Goal: Task Accomplishment & Management: Manage account settings

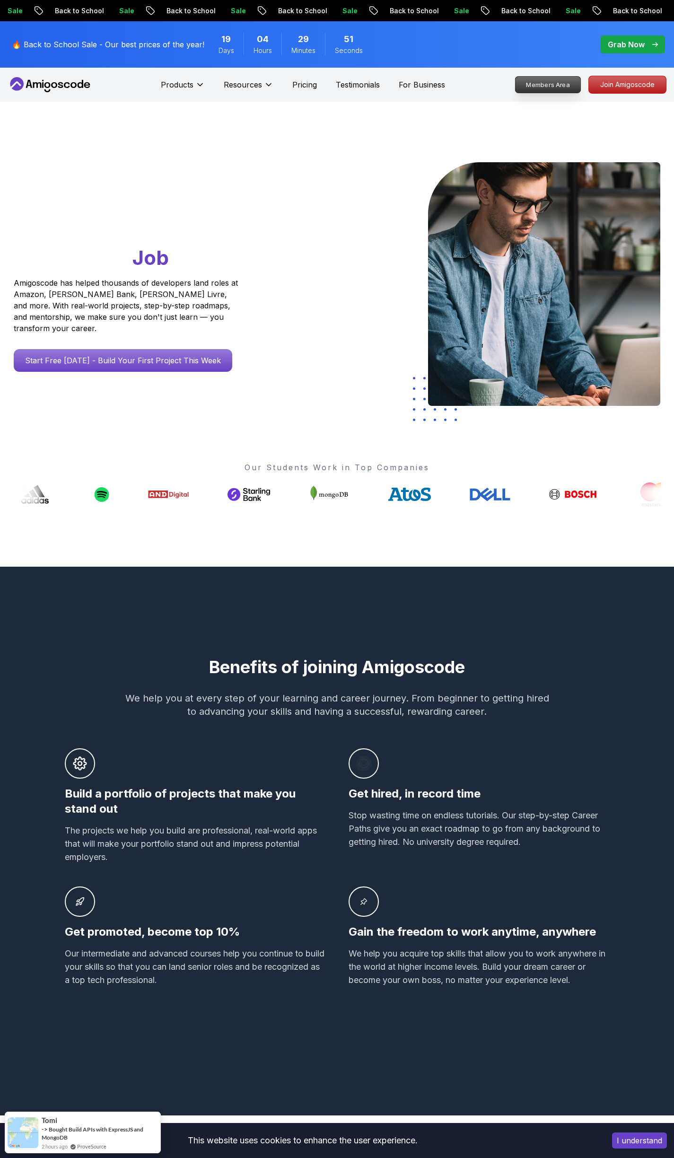
click at [556, 78] on p "Members Area" at bounding box center [548, 85] width 65 height 16
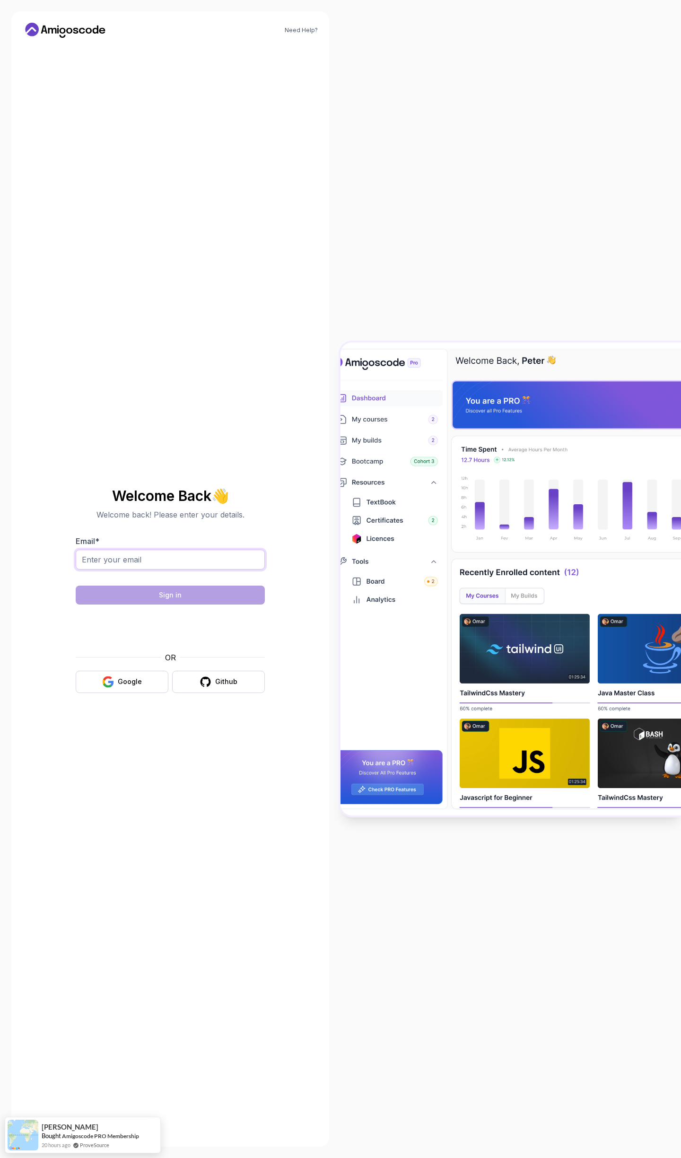
click at [155, 558] on input "Email *" at bounding box center [170, 560] width 189 height 20
click at [244, 467] on div "Welcome Back 👋 Welcome back! Please enter your details. Email * Sign in OR Goog…" at bounding box center [170, 590] width 295 height 1090
click at [201, 686] on icon "button" at bounding box center [206, 682] width 12 height 12
click at [159, 558] on input "Email *" at bounding box center [170, 560] width 189 height 20
type input "faruk.karahan@cariad.technology"
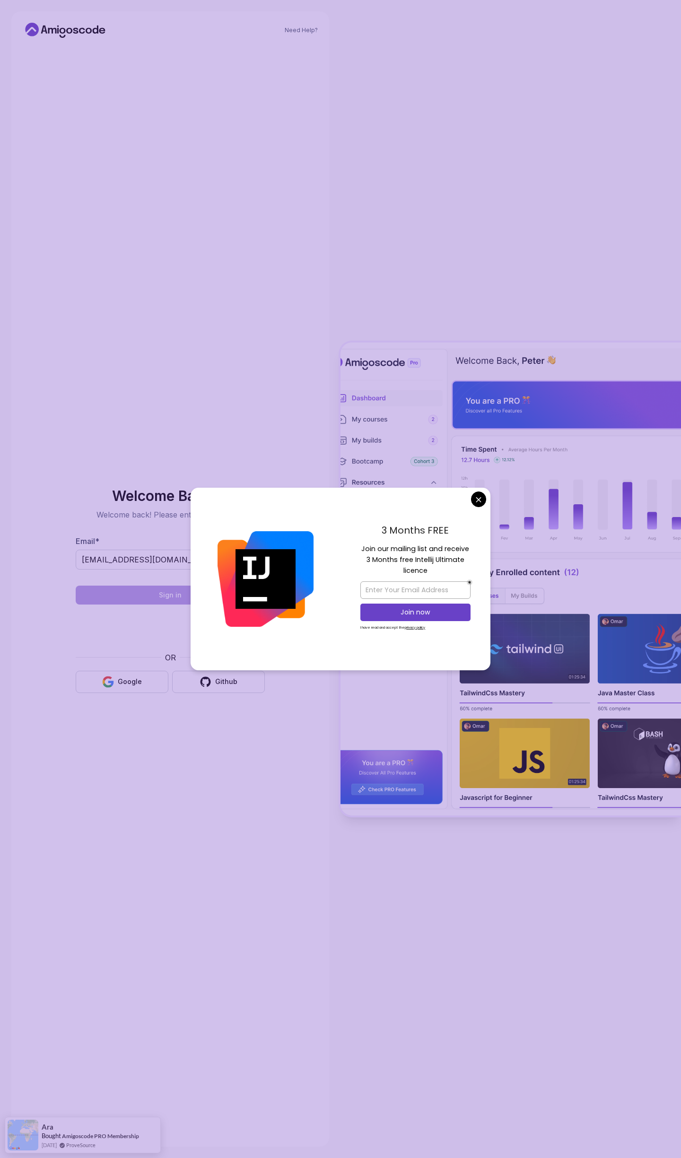
click at [478, 504] on body "Need Help? Welcome Back 👋 Welcome back! Please enter your details. Email * faru…" at bounding box center [340, 579] width 681 height 1158
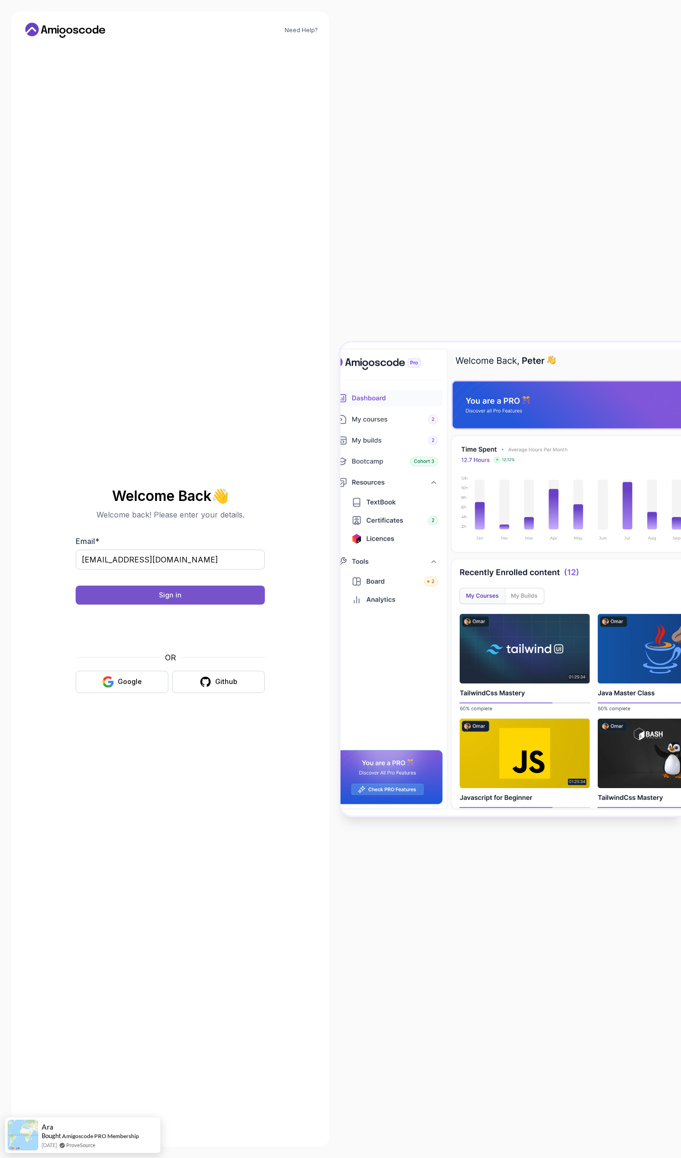
click at [193, 598] on button "Sign in" at bounding box center [170, 595] width 189 height 19
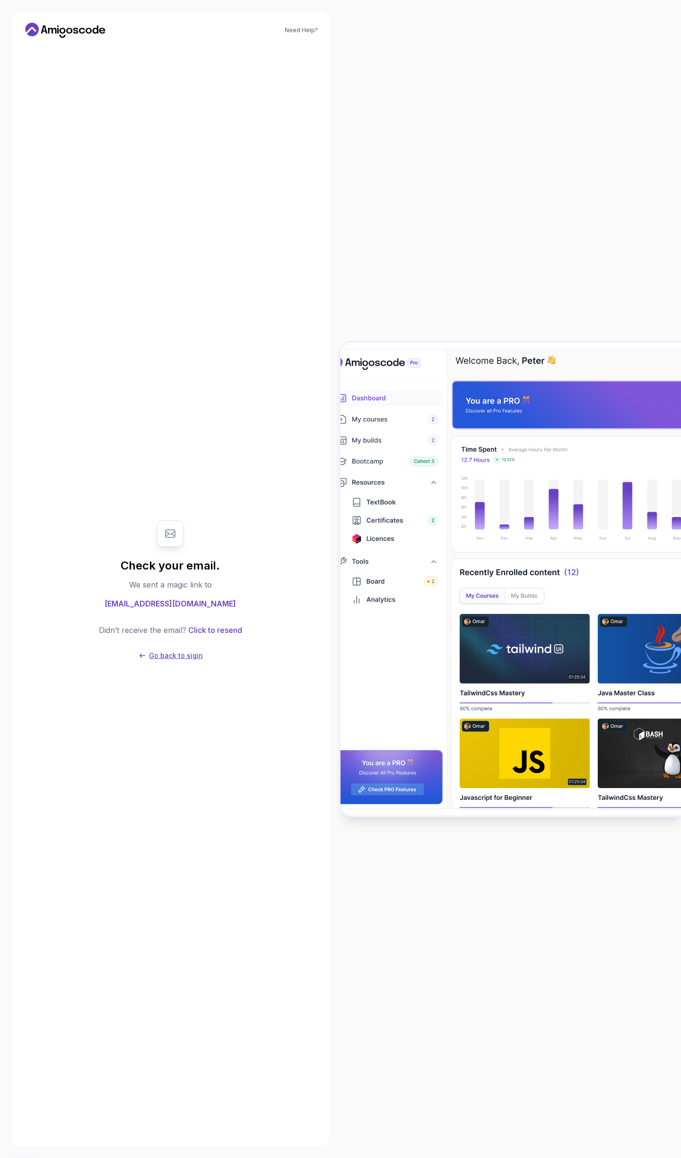
click at [167, 657] on p "Go back to sigin" at bounding box center [176, 655] width 54 height 9
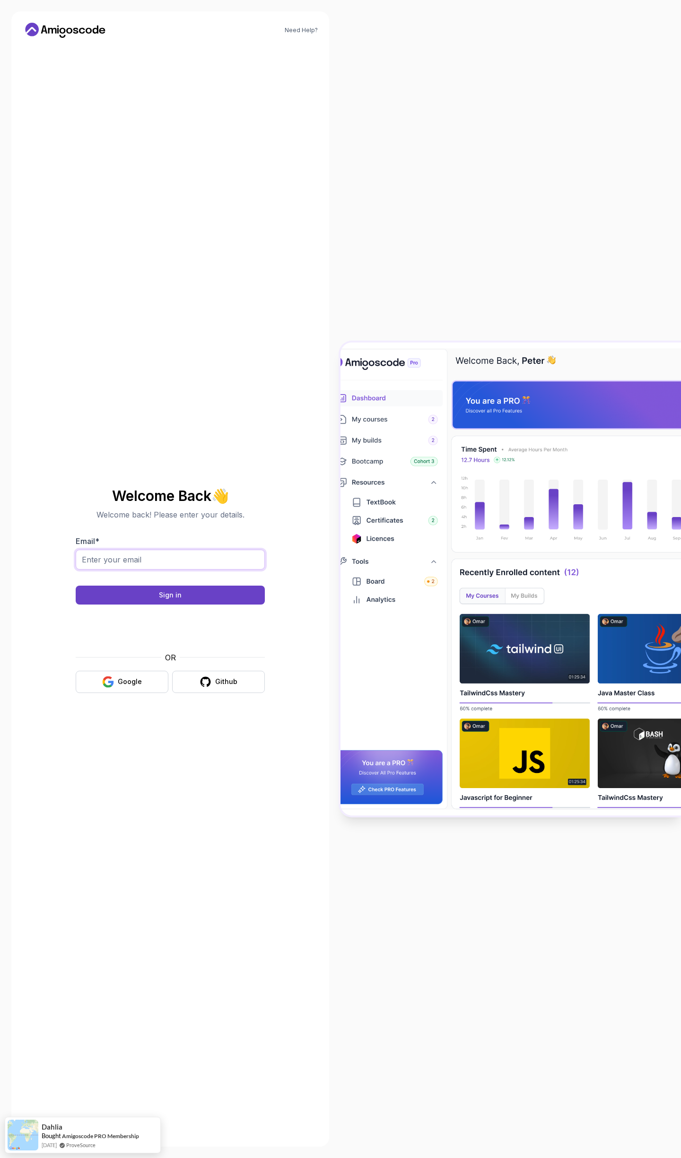
click at [140, 558] on input "Email *" at bounding box center [170, 560] width 189 height 20
type input "faruk.karahan@outlook.de"
click at [142, 593] on button "Sign in" at bounding box center [170, 595] width 189 height 19
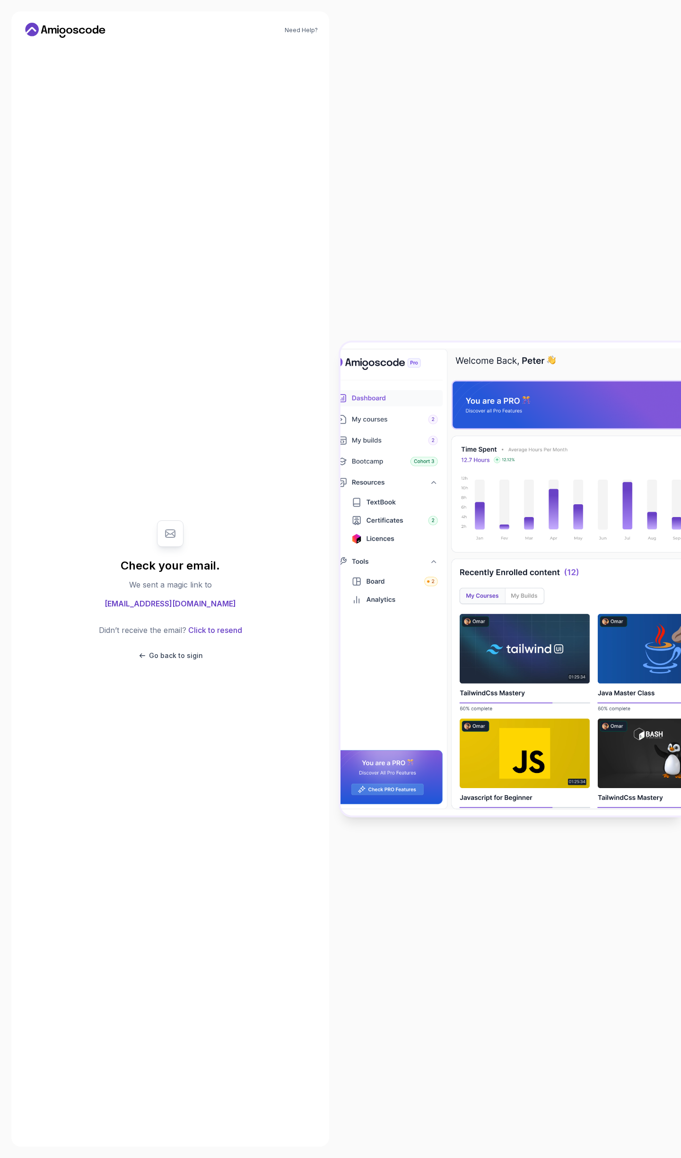
click at [203, 607] on span "faruk.karahan@outlook.de" at bounding box center [171, 603] width 132 height 11
drag, startPoint x: 203, startPoint y: 607, endPoint x: 223, endPoint y: 606, distance: 20.4
click at [213, 608] on span "faruk.karahan@outlook.de" at bounding box center [171, 603] width 132 height 11
click at [229, 602] on div "Check your email. We sent a magic link to faruk.karahan@outlook.de Didn’t recei…" at bounding box center [170, 590] width 189 height 159
drag, startPoint x: 227, startPoint y: 604, endPoint x: 125, endPoint y: 599, distance: 101.3
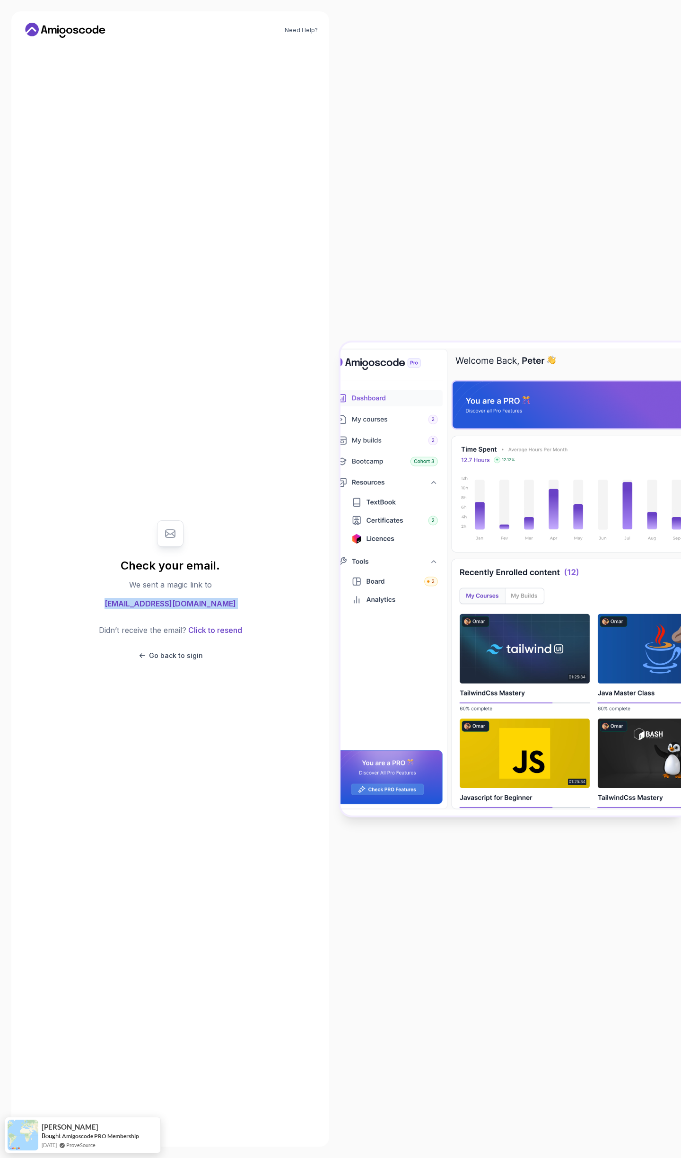
click at [125, 599] on div "Check your email. We sent a magic link to faruk.karahan@outlook.de Didn’t recei…" at bounding box center [170, 590] width 189 height 159
click at [210, 631] on button "Click to resend" at bounding box center [214, 630] width 56 height 11
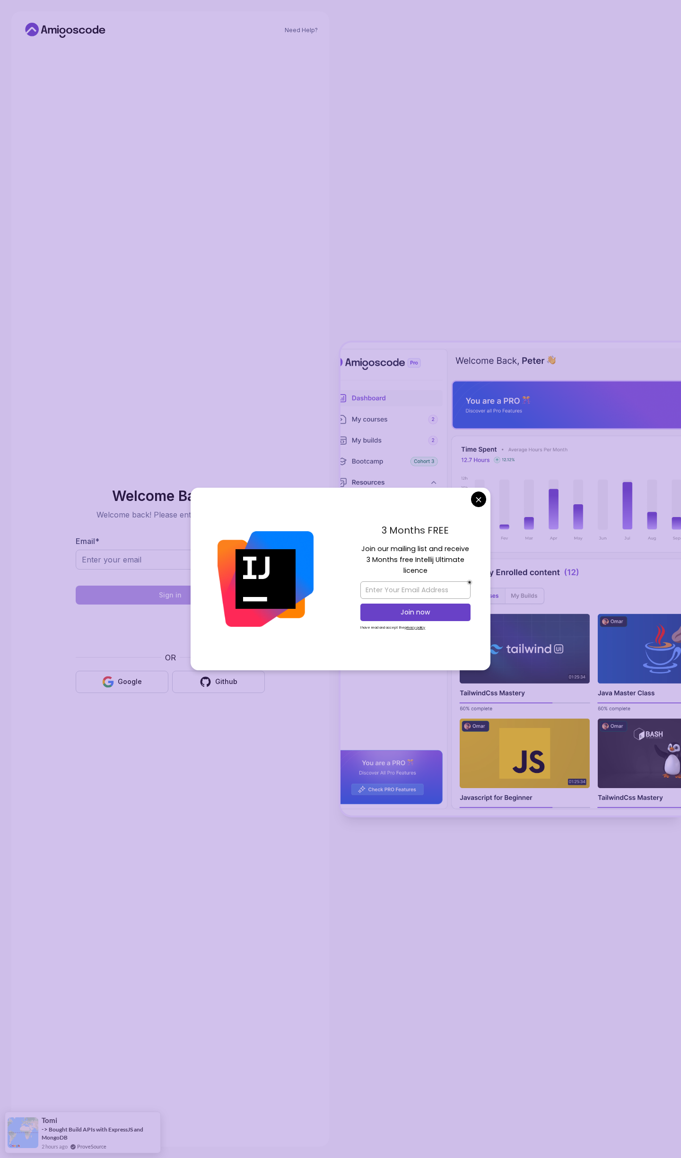
click at [483, 501] on body "Need Help? Welcome Back 👋 Welcome back! Please enter your details. Email * Sign…" at bounding box center [340, 579] width 681 height 1158
